Goal: Information Seeking & Learning: Learn about a topic

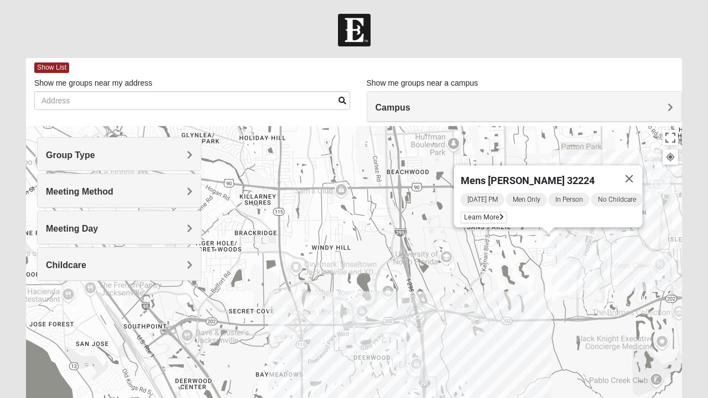
click at [187, 161] on div "Group Type" at bounding box center [119, 154] width 163 height 33
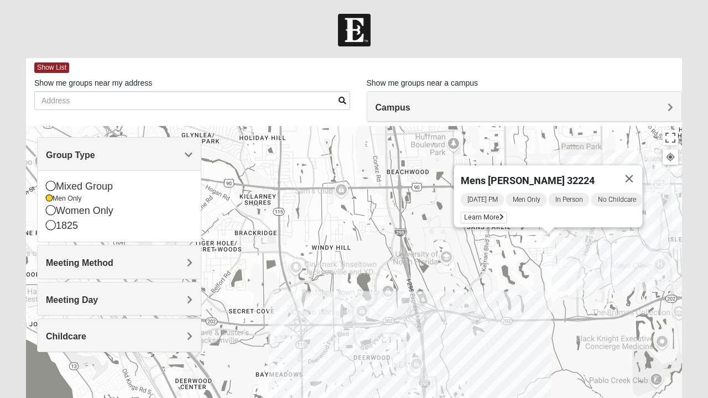
click at [50, 215] on icon at bounding box center [51, 210] width 10 height 10
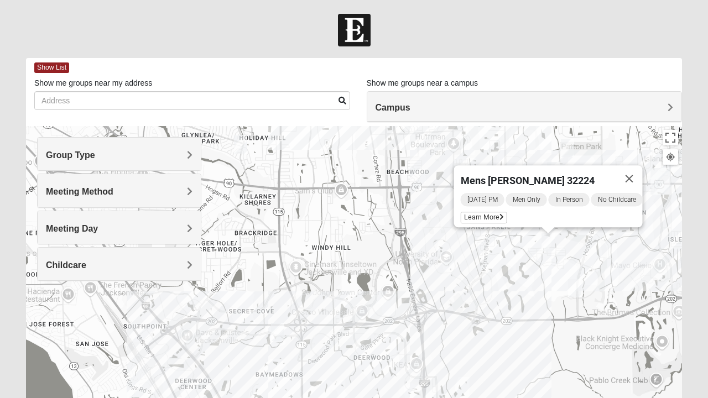
scroll to position [1, 0]
click at [191, 201] on div "Meeting Method" at bounding box center [119, 190] width 163 height 33
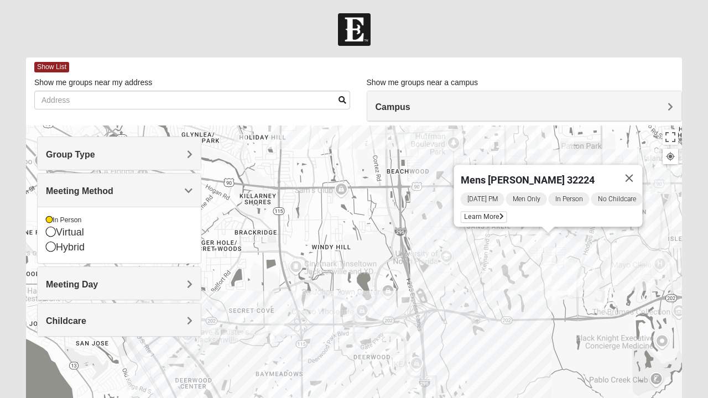
click at [186, 286] on h4 "Meeting Day" at bounding box center [119, 284] width 147 height 11
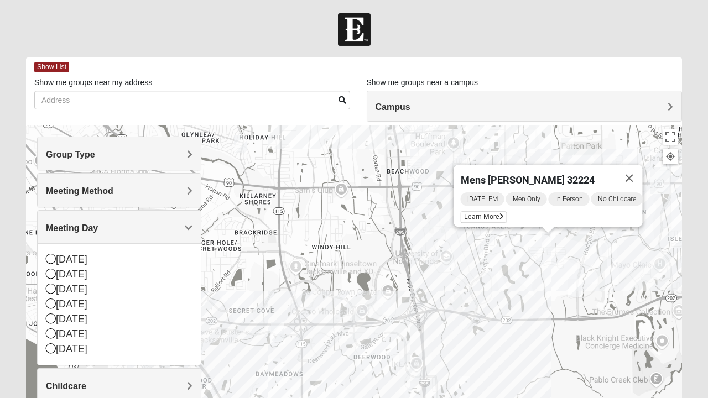
click at [86, 386] on span "Childcare" at bounding box center [66, 386] width 40 height 9
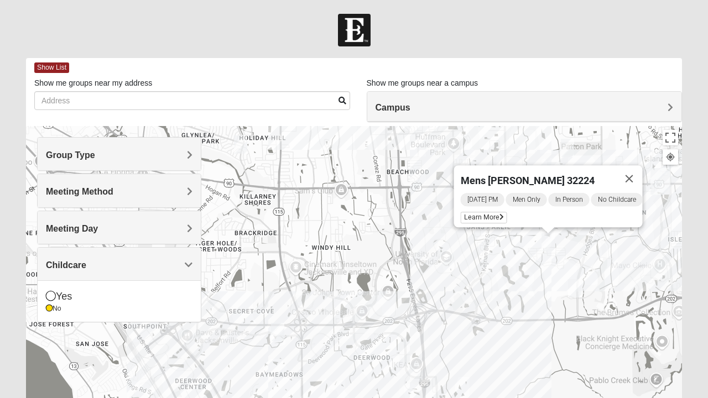
scroll to position [3, 0]
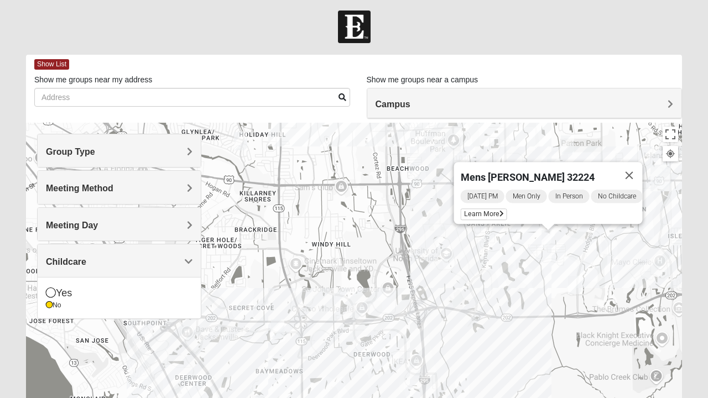
click at [633, 176] on button "Close" at bounding box center [629, 175] width 27 height 27
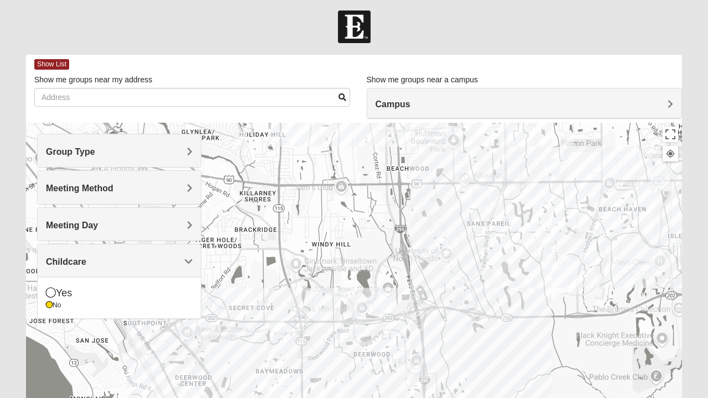
click at [53, 66] on span "Show List" at bounding box center [51, 64] width 35 height 11
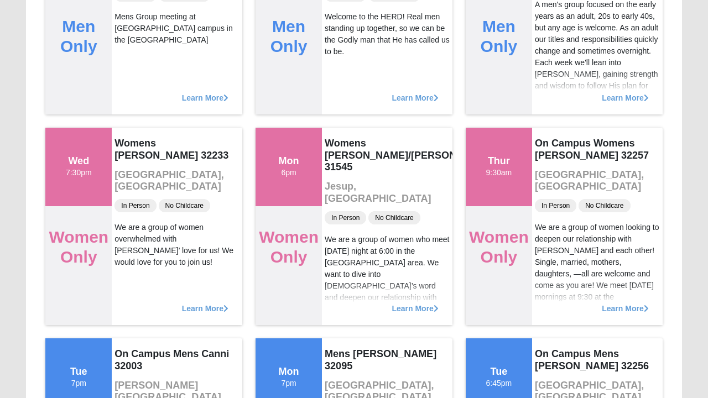
scroll to position [2119, 0]
click at [207, 304] on span "Learn More" at bounding box center [205, 304] width 46 height 0
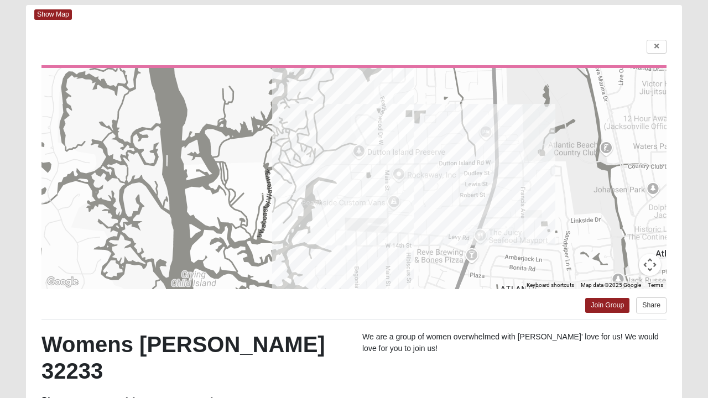
scroll to position [61, 0]
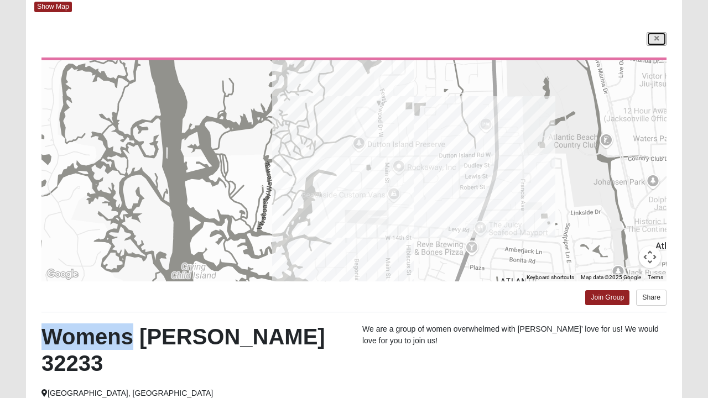
click at [657, 39] on icon at bounding box center [656, 38] width 4 height 7
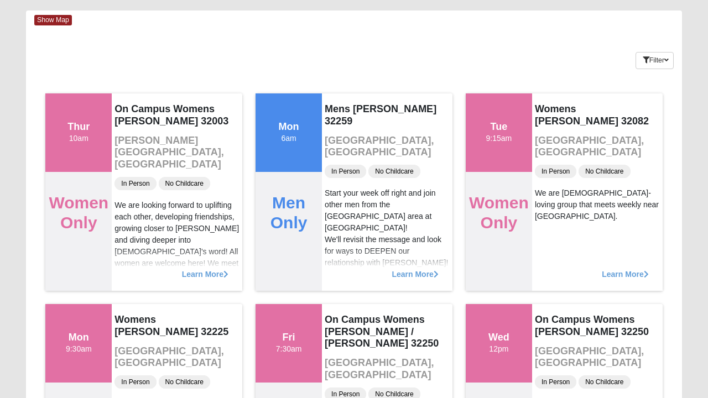
scroll to position [0, 0]
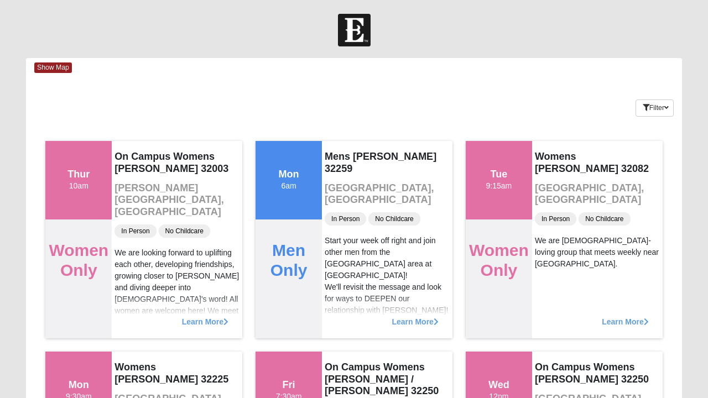
click at [356, 39] on img at bounding box center [354, 30] width 33 height 33
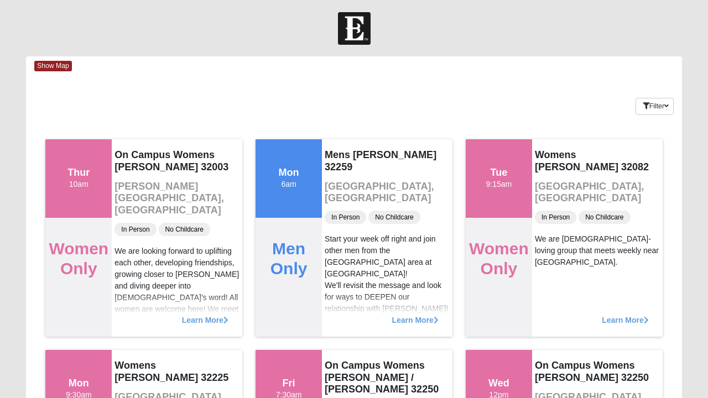
scroll to position [2, 0]
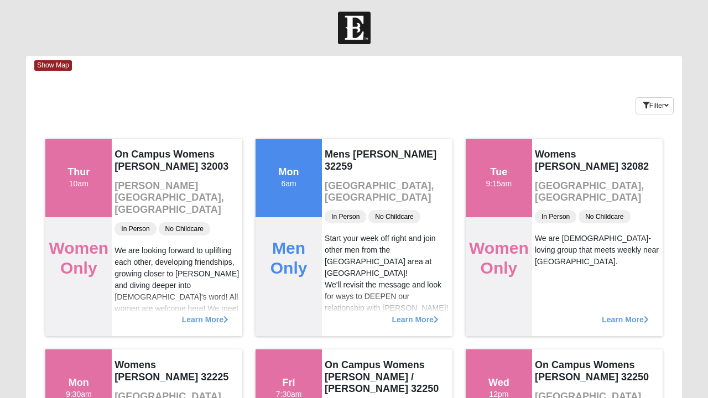
click at [350, 39] on img at bounding box center [354, 28] width 33 height 33
click at [541, 73] on div "Show Map" at bounding box center [357, 65] width 647 height 19
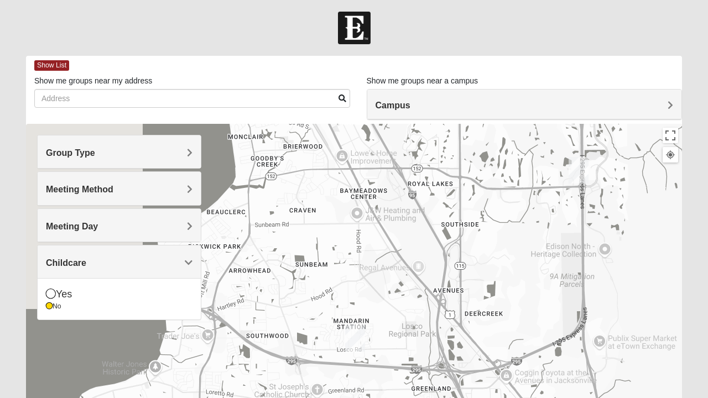
click at [537, 73] on div "Show List" at bounding box center [357, 65] width 647 height 19
click at [0, 0] on button "Filter" at bounding box center [0, 0] width 0 height 0
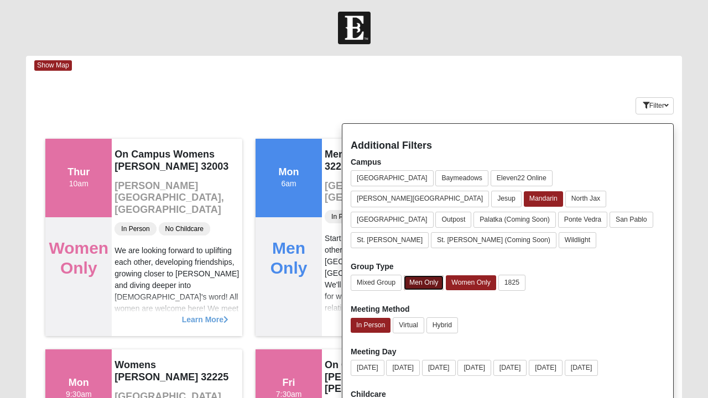
click at [428, 275] on button "Men Only" at bounding box center [424, 282] width 40 height 15
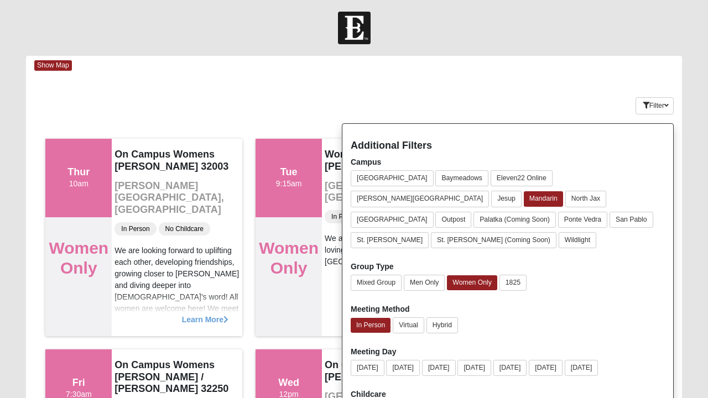
click at [61, 70] on span "Show Map" at bounding box center [53, 65] width 38 height 11
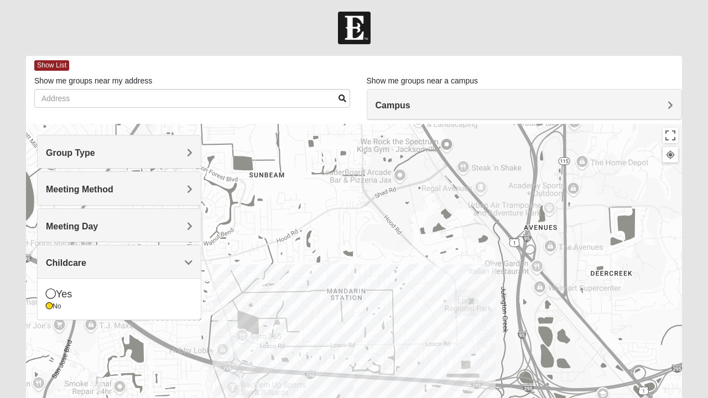
click at [353, 33] on img at bounding box center [354, 28] width 33 height 33
click at [357, 34] on img at bounding box center [354, 28] width 33 height 33
click at [352, 31] on img at bounding box center [354, 28] width 33 height 33
click at [347, 19] on img at bounding box center [354, 28] width 33 height 33
click at [349, 30] on img at bounding box center [354, 28] width 33 height 33
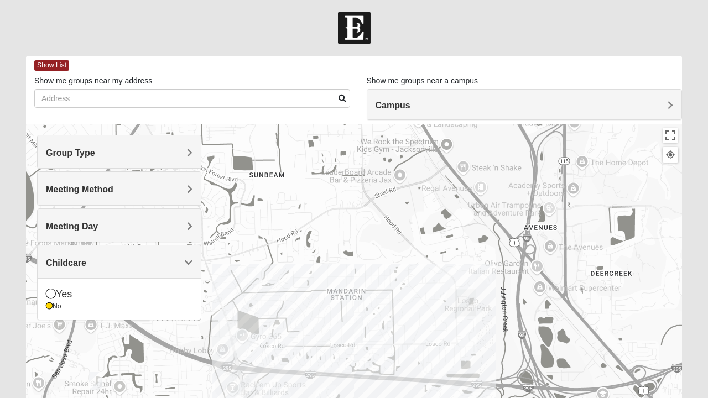
click at [50, 77] on label "Show me groups near my address" at bounding box center [93, 80] width 118 height 11
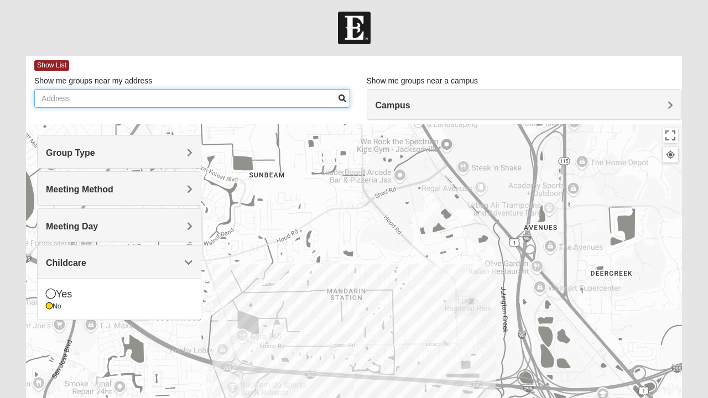
click at [50, 89] on input "Show me groups near my address" at bounding box center [192, 98] width 316 height 19
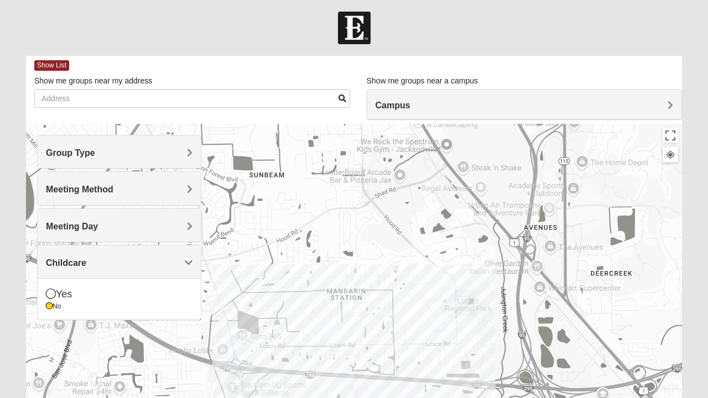
click at [585, 148] on div at bounding box center [354, 345] width 656 height 442
